Goal: Entertainment & Leisure: Consume media (video, audio)

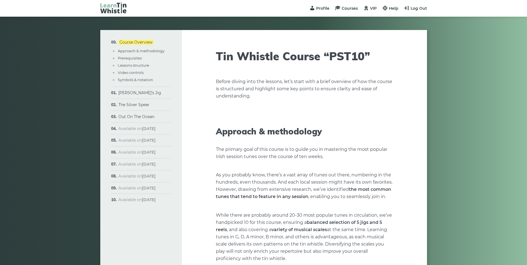
click at [146, 93] on li "[PERSON_NAME]’s Jig Sheet music Plain version Full version Varations" at bounding box center [141, 93] width 60 height 12
click at [140, 93] on link "[PERSON_NAME]’s Jig" at bounding box center [139, 92] width 43 height 5
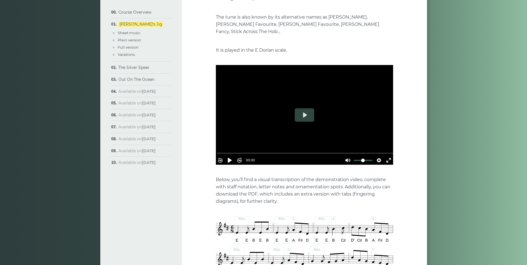
scroll to position [139, 0]
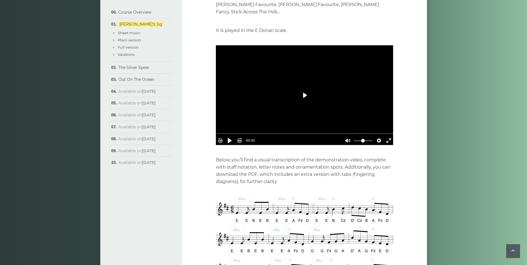
click at [304, 89] on button "Play" at bounding box center [304, 95] width 19 height 13
click at [307, 89] on button "Play" at bounding box center [304, 95] width 19 height 13
click at [295, 89] on button "Play" at bounding box center [304, 95] width 19 height 13
click at [232, 121] on div "Rewind 10s Pause Play Forward 10s % buffered 00:08 00:25 Unmute Mute Settings C…" at bounding box center [304, 133] width 177 height 24
drag, startPoint x: 226, startPoint y: 124, endPoint x: 197, endPoint y: 123, distance: 29.2
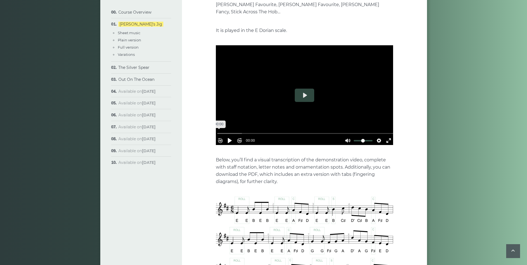
click at [217, 131] on input "Seek" at bounding box center [305, 133] width 177 height 5
click at [283, 88] on div at bounding box center [304, 95] width 177 height 100
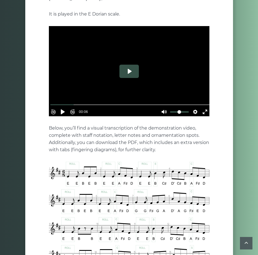
click at [128, 66] on button "Play" at bounding box center [128, 71] width 19 height 13
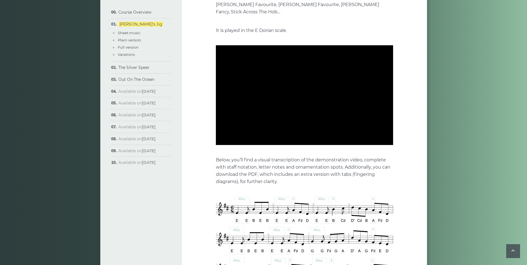
type input "*****"
